Goal: Transaction & Acquisition: Purchase product/service

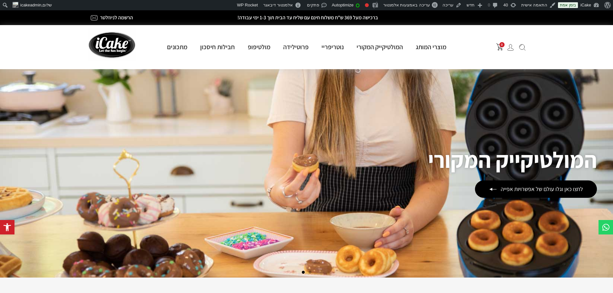
click at [511, 48] on img at bounding box center [510, 47] width 7 height 7
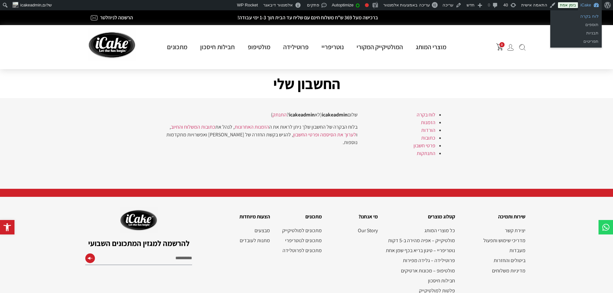
click at [590, 14] on link "לוח בקרה" at bounding box center [575, 16] width 51 height 8
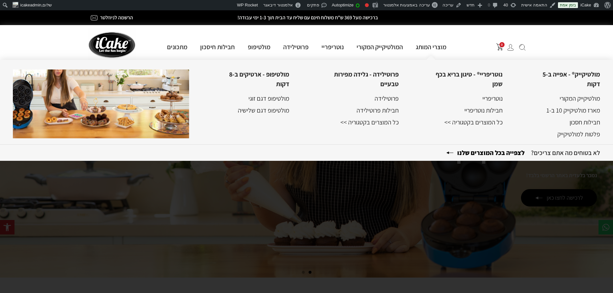
click at [469, 154] on b "לצפייה בכל המוצרים שלנו" at bounding box center [488, 153] width 85 height 8
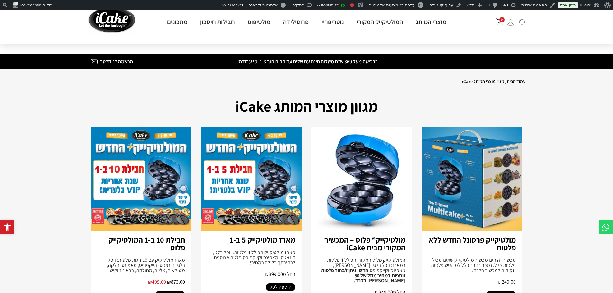
scroll to position [54, 0]
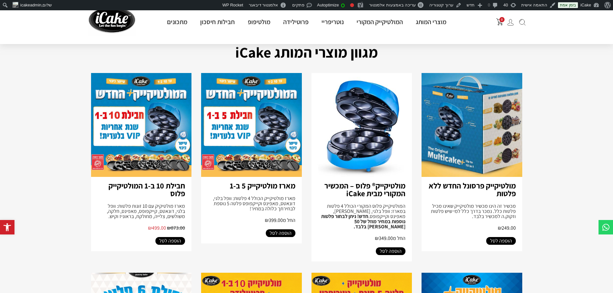
click at [386, 187] on link "מולטיקייק® פלוס – המכשיר המקורי מבית iCake" at bounding box center [364, 189] width 81 height 18
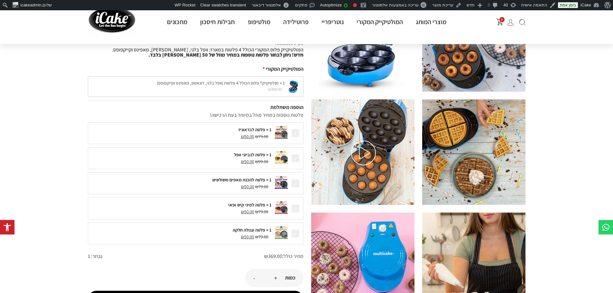
scroll to position [93, 0]
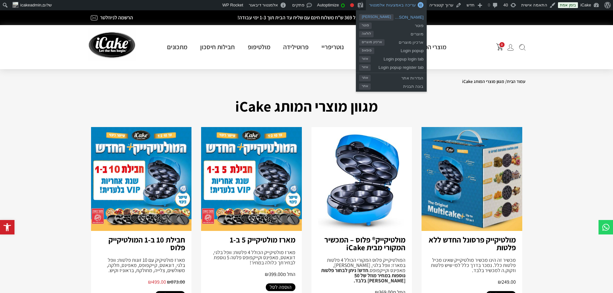
click at [373, 17] on span "[PERSON_NAME]" at bounding box center [376, 17] width 34 height 6
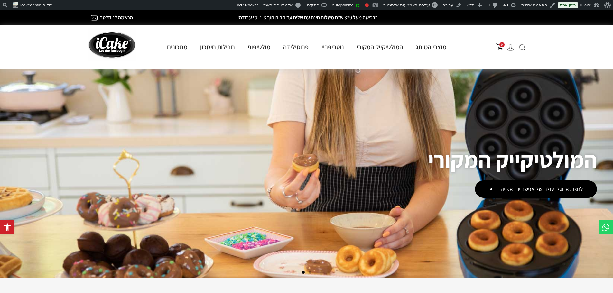
click at [500, 49] on img "פתח עגלת קניות צדדית" at bounding box center [499, 46] width 7 height 7
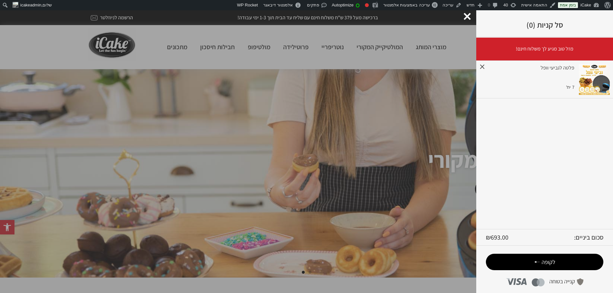
click at [481, 67] on link "×" at bounding box center [481, 66] width 5 height 11
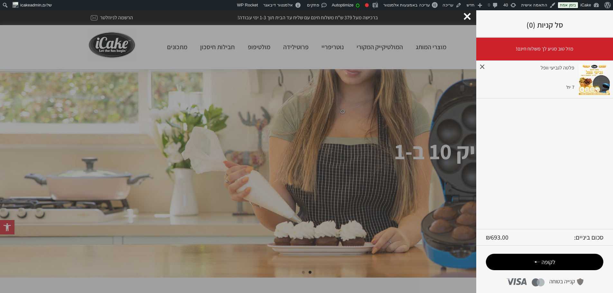
click at [483, 66] on link "×" at bounding box center [481, 66] width 5 height 11
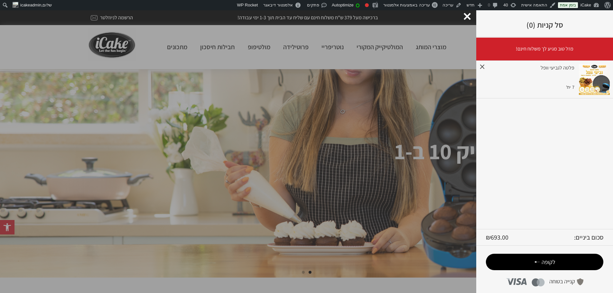
click at [483, 66] on link "×" at bounding box center [481, 66] width 5 height 11
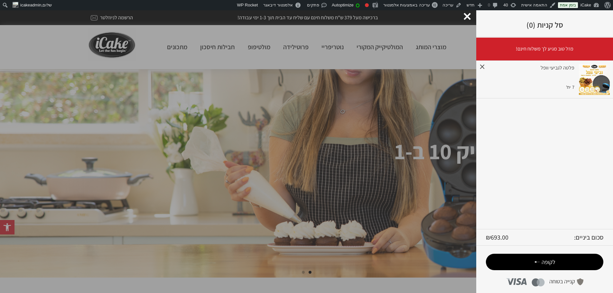
click at [483, 66] on link "×" at bounding box center [481, 66] width 5 height 11
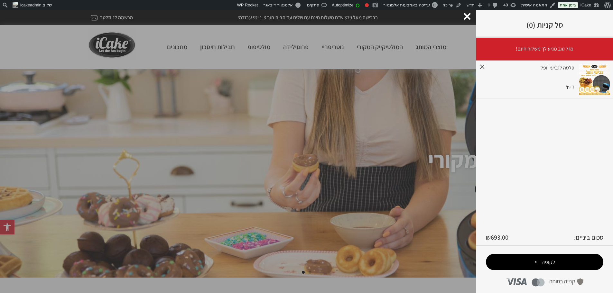
click at [484, 68] on link "×" at bounding box center [481, 66] width 5 height 11
click at [484, 66] on link "×" at bounding box center [481, 66] width 5 height 11
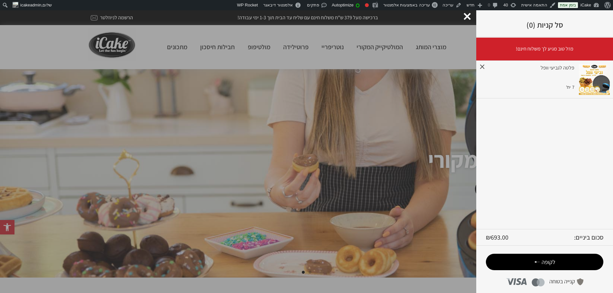
click at [484, 66] on link "×" at bounding box center [481, 66] width 5 height 11
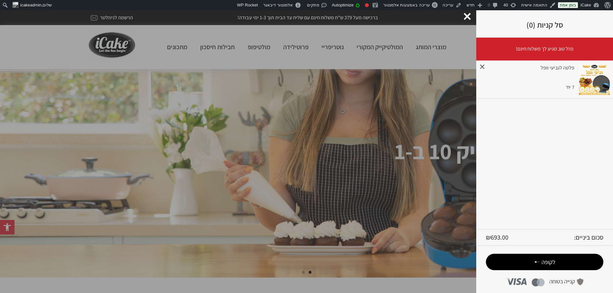
click at [484, 66] on link "×" at bounding box center [481, 66] width 5 height 11
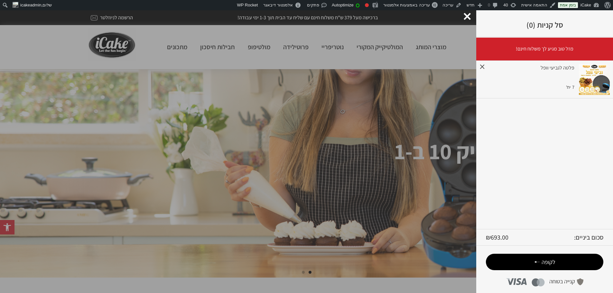
click at [484, 66] on link "×" at bounding box center [481, 66] width 5 height 11
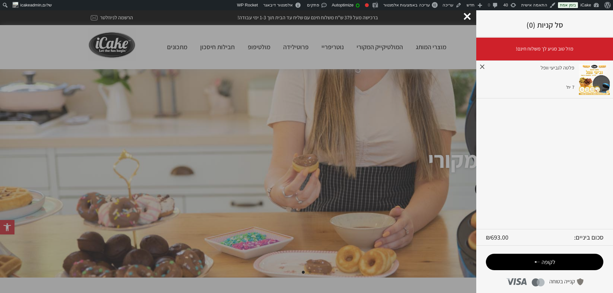
click at [482, 66] on link "×" at bounding box center [481, 66] width 5 height 11
click at [468, 19] on div at bounding box center [467, 16] width 7 height 7
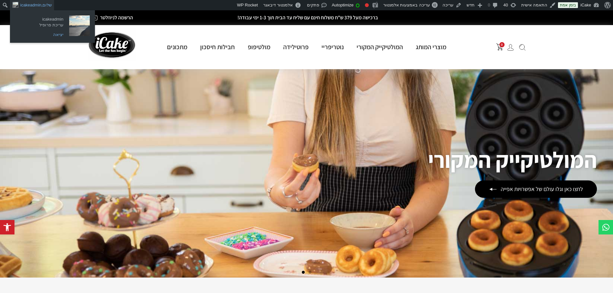
click at [57, 35] on link "יציאה" at bounding box center [40, 35] width 51 height 8
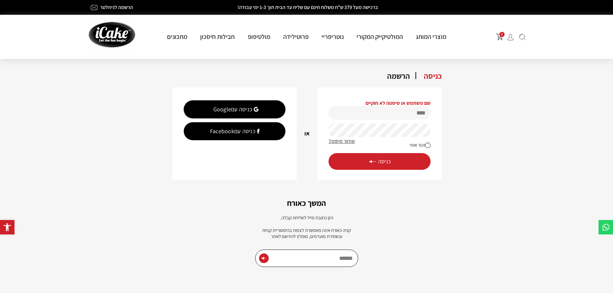
type input "**********"
click at [115, 33] on img at bounding box center [112, 34] width 48 height 33
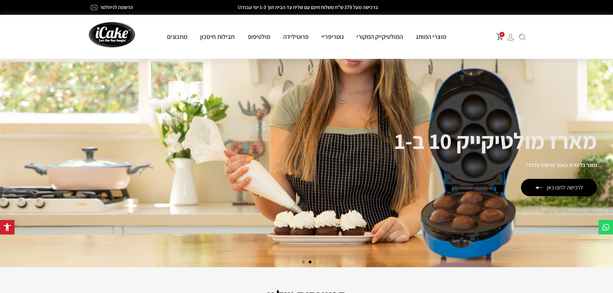
click at [500, 36] on span "0" at bounding box center [501, 34] width 5 height 5
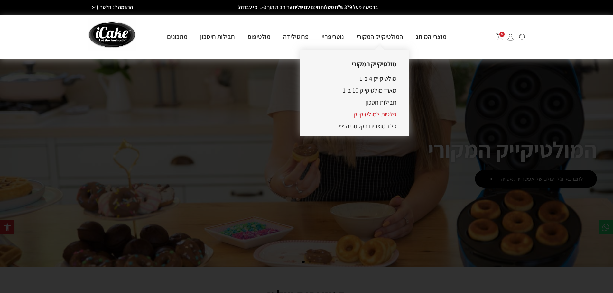
click at [377, 117] on link "פלטות למולטיקייק" at bounding box center [375, 114] width 43 height 8
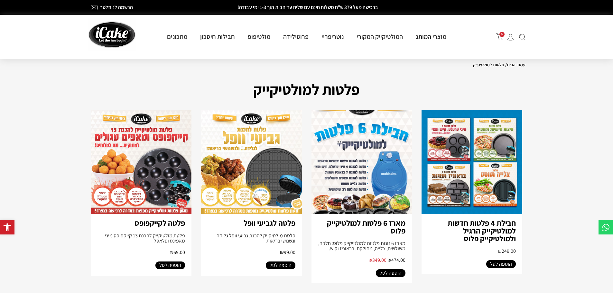
click at [287, 267] on span "הוספה לסל" at bounding box center [281, 266] width 22 height 8
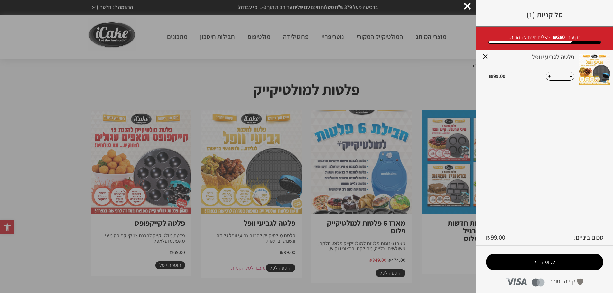
click at [549, 77] on button "+" at bounding box center [549, 76] width 6 height 8
click at [487, 55] on link "×" at bounding box center [484, 56] width 11 height 11
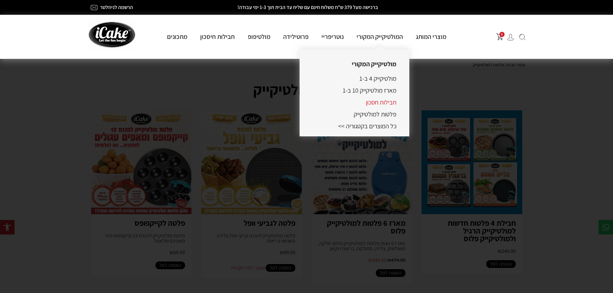
click at [378, 105] on link "חבילות חסכון" at bounding box center [381, 102] width 31 height 8
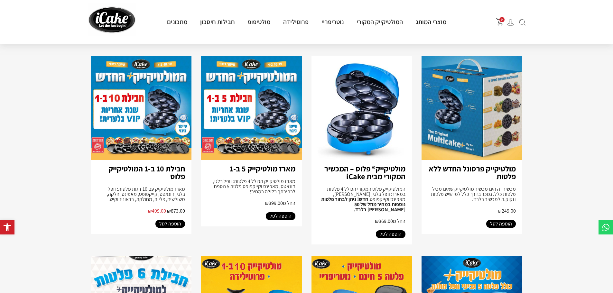
scroll to position [60, 0]
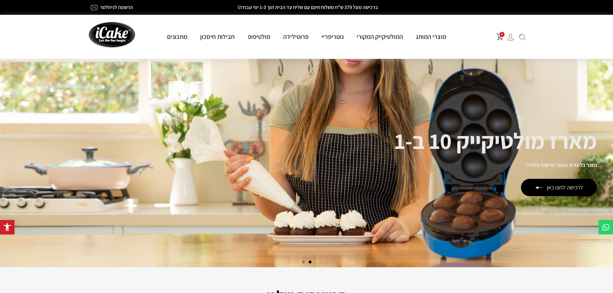
click at [508, 36] on img at bounding box center [510, 37] width 7 height 7
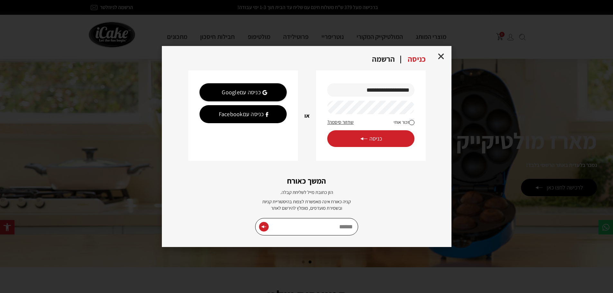
click at [374, 133] on button "כניסה" at bounding box center [370, 138] width 87 height 17
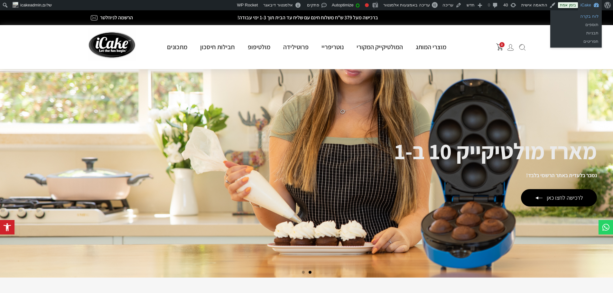
click at [587, 14] on link "לוח בקרה" at bounding box center [575, 16] width 51 height 8
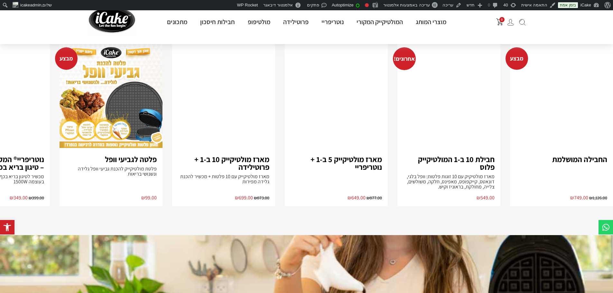
scroll to position [456, 0]
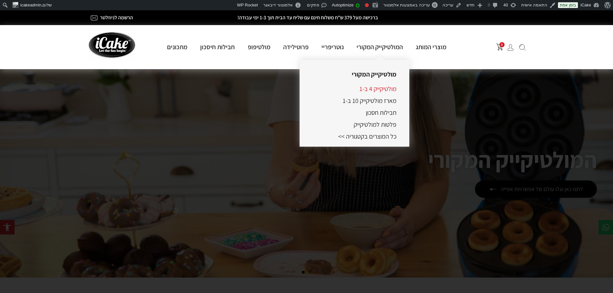
click at [382, 89] on link "מולטיקייק 4 ב-1" at bounding box center [377, 89] width 37 height 8
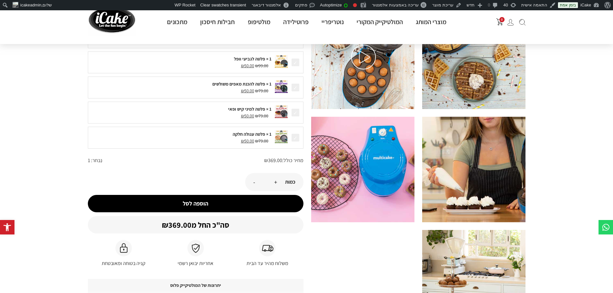
scroll to position [185, 0]
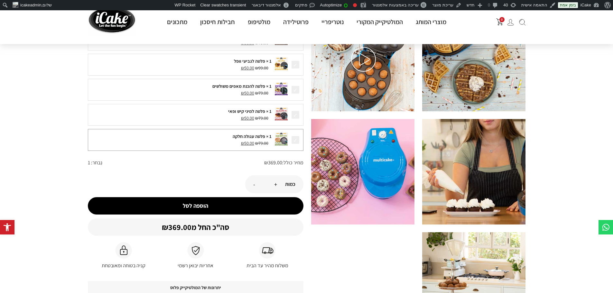
click at [297, 138] on span at bounding box center [295, 139] width 9 height 9
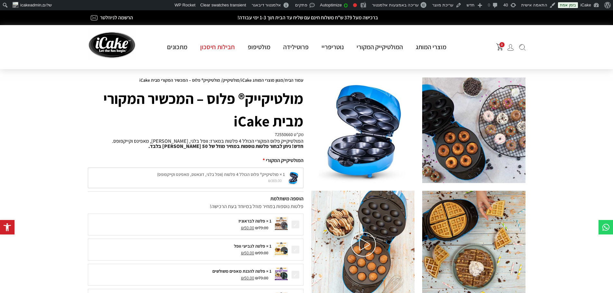
click at [225, 48] on link "חבילות חיסכון" at bounding box center [218, 47] width 48 height 8
